Goal: Book appointment/travel/reservation

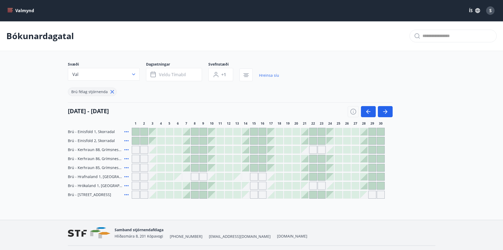
scroll to position [14, 0]
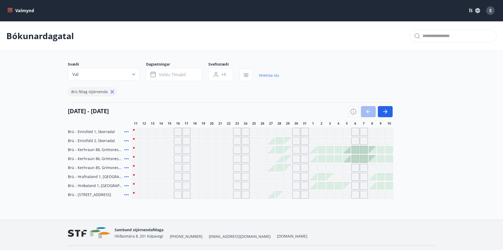
click at [432, 123] on div "11 12 13 14 15 16 17 18 19 20 21 22 23 24 25 26 27 28 29 30 31 1 2 3 4 5 6 7 8 …" at bounding box center [284, 123] width 304 height 4
click at [119, 75] on button "Val" at bounding box center [104, 74] width 72 height 13
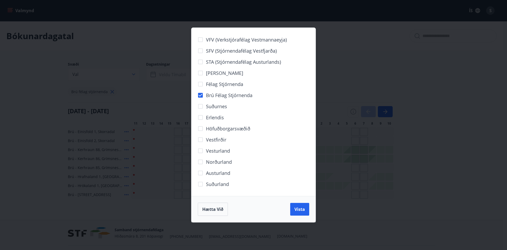
click at [464, 187] on div "VFV (Verkstjórafélag Vestmannaeyja) SFV (Stjórnendafélag Vestfjarða) STA (Stjór…" at bounding box center [253, 125] width 507 height 250
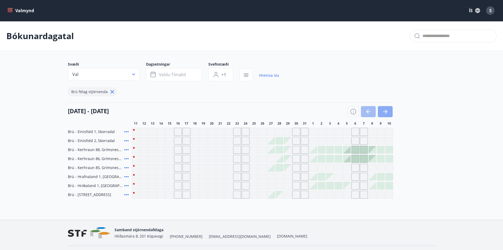
click at [386, 112] on icon "button" at bounding box center [385, 111] width 4 height 1
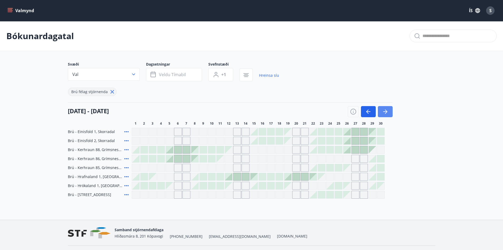
click at [386, 112] on icon "button" at bounding box center [385, 111] width 4 height 1
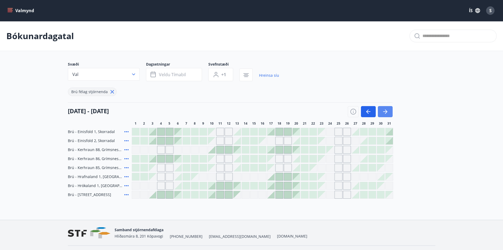
click at [386, 111] on icon "button" at bounding box center [385, 111] width 6 height 6
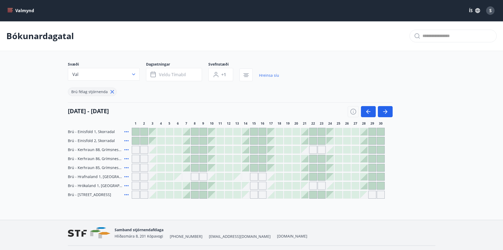
click at [188, 186] on div at bounding box center [186, 185] width 7 height 7
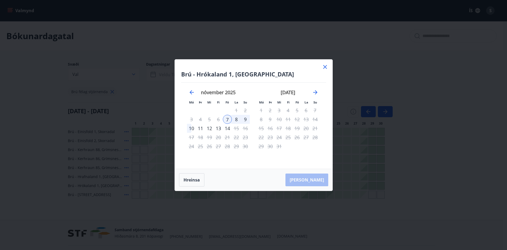
click at [193, 128] on div "10" at bounding box center [191, 128] width 9 height 9
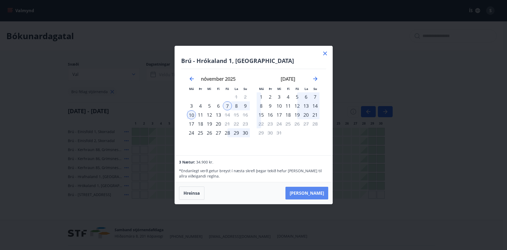
click at [315, 191] on button "Taka Frá" at bounding box center [307, 193] width 43 height 13
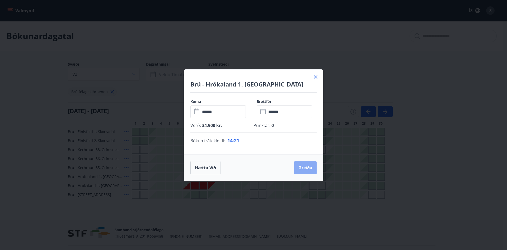
click at [304, 165] on button "Greiða" at bounding box center [305, 167] width 22 height 13
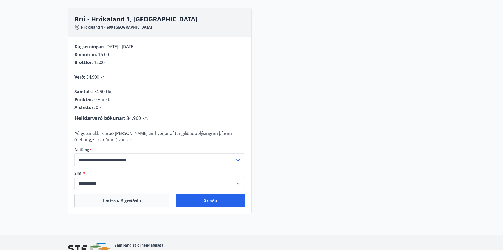
scroll to position [79, 0]
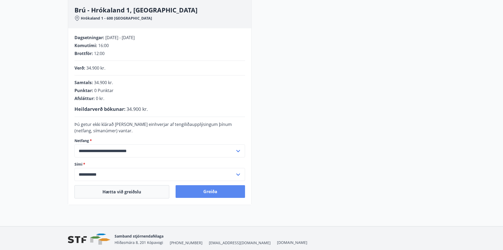
click at [217, 192] on button "Greiða" at bounding box center [211, 191] width 70 height 13
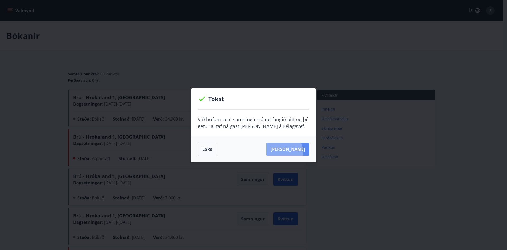
click at [291, 153] on button "[PERSON_NAME]" at bounding box center [288, 149] width 43 height 13
